Goal: Check status: Check status

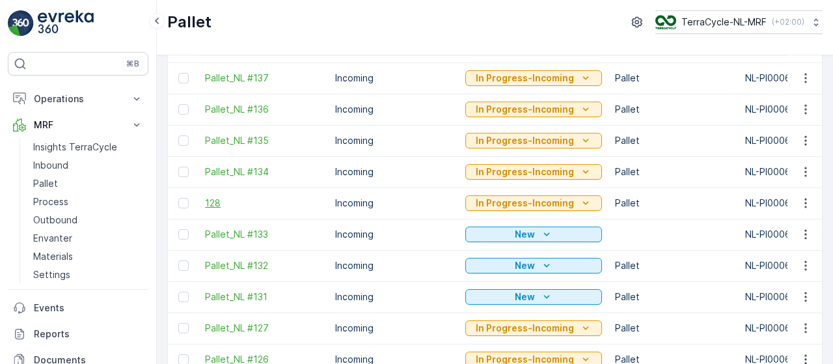
scroll to position [301, 0]
click at [215, 200] on span "128" at bounding box center [263, 202] width 117 height 13
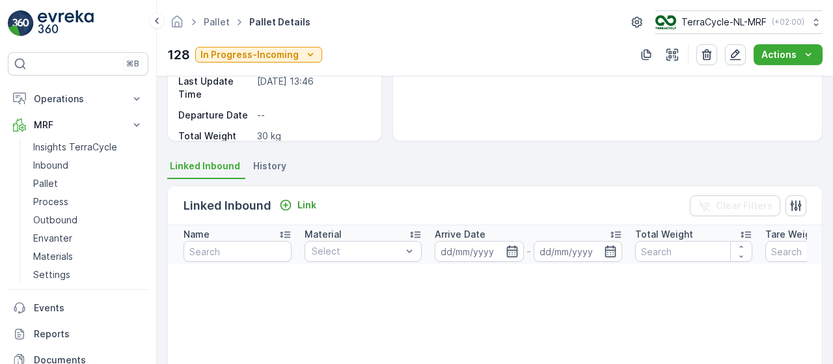
scroll to position [193, 0]
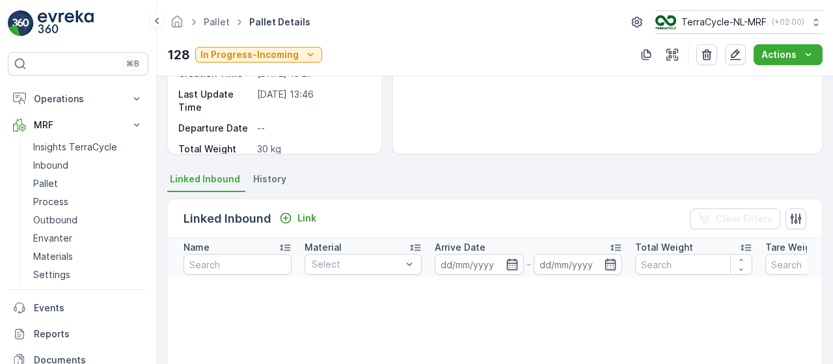
click at [268, 175] on span "History" at bounding box center [269, 178] width 33 height 13
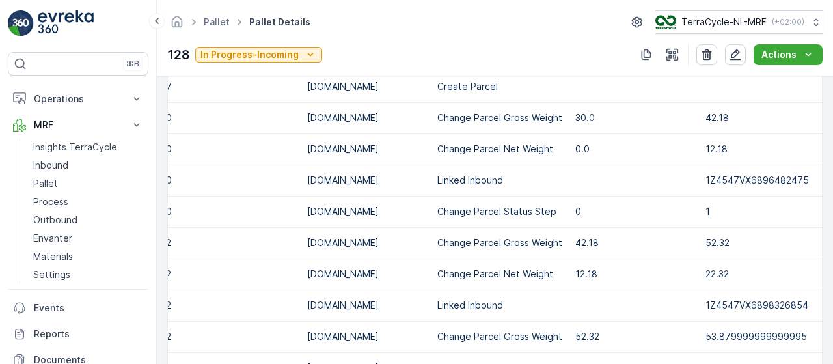
scroll to position [478, 0]
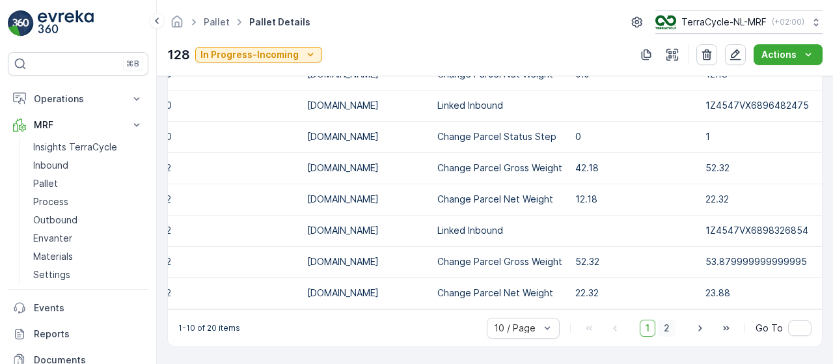
click at [667, 328] on span "2" at bounding box center [667, 327] width 18 height 17
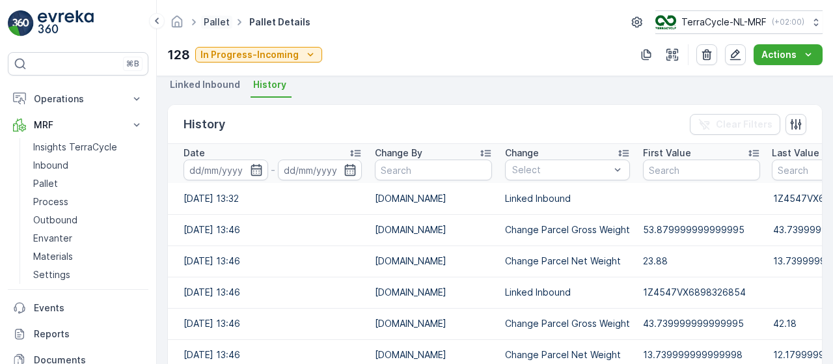
click at [220, 20] on link "Pallet" at bounding box center [217, 21] width 26 height 11
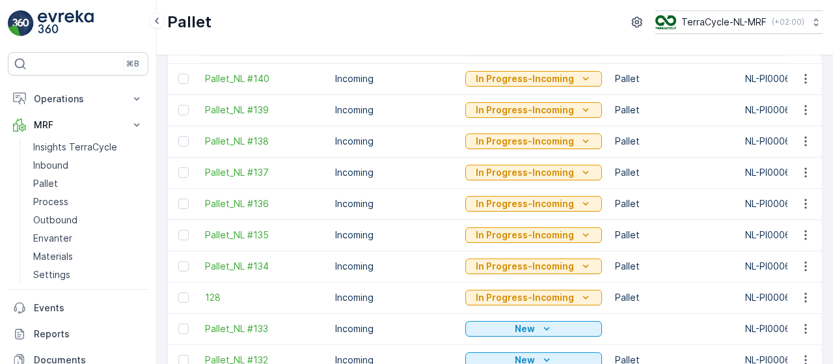
scroll to position [237, 0]
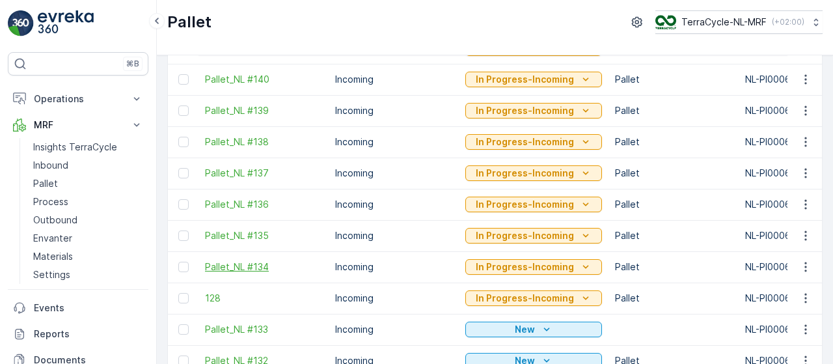
click at [240, 265] on span "Pallet_NL #134" at bounding box center [263, 266] width 117 height 13
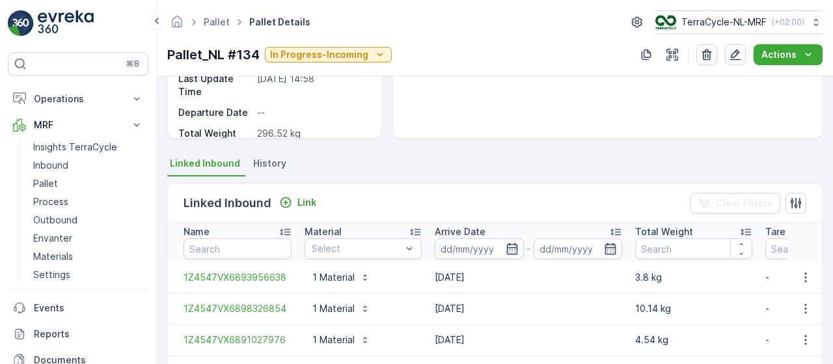
scroll to position [208, 0]
click at [295, 197] on div "Link" at bounding box center [297, 203] width 37 height 13
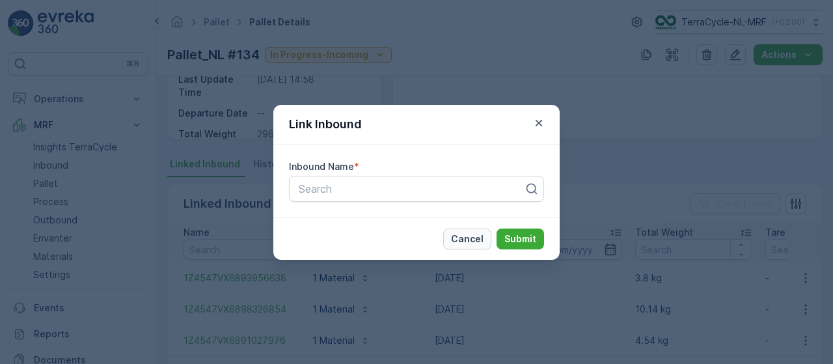
click at [468, 232] on p "Cancel" at bounding box center [467, 238] width 33 height 13
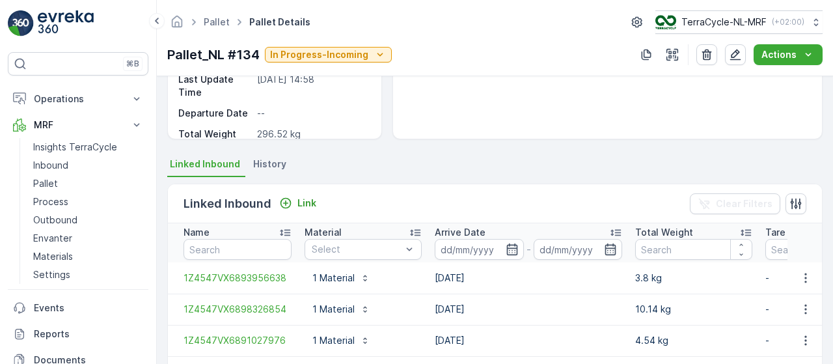
click at [276, 158] on span "History" at bounding box center [269, 163] width 33 height 13
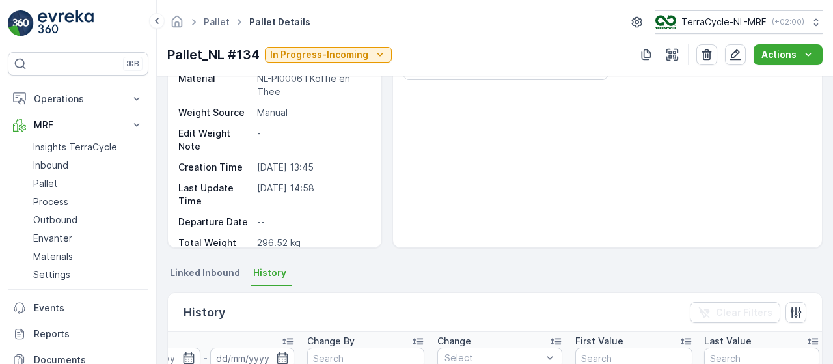
scroll to position [0, 0]
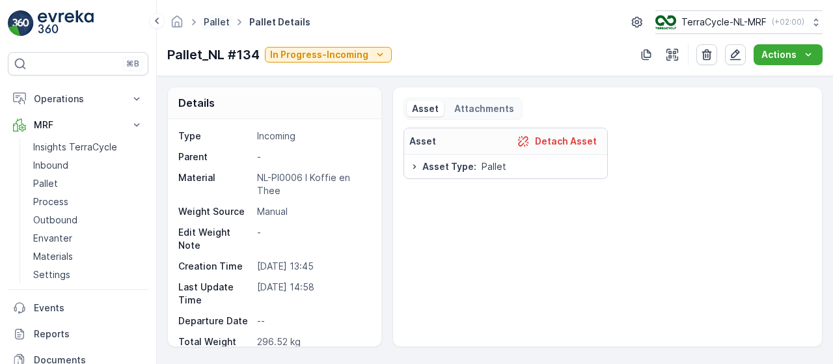
click at [216, 25] on link "Pallet" at bounding box center [217, 21] width 26 height 11
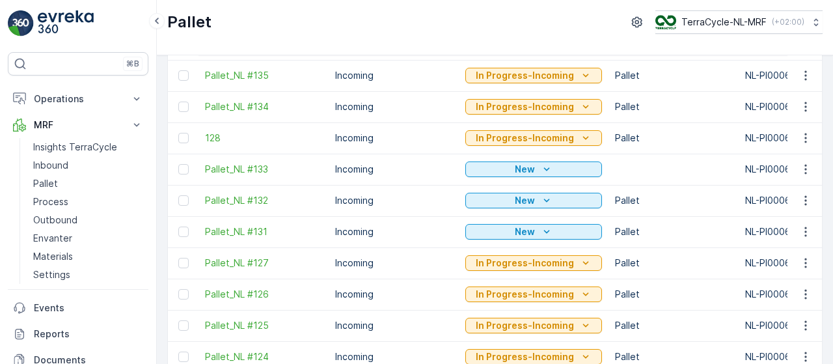
scroll to position [396, 0]
